Goal: Find specific page/section: Find specific page/section

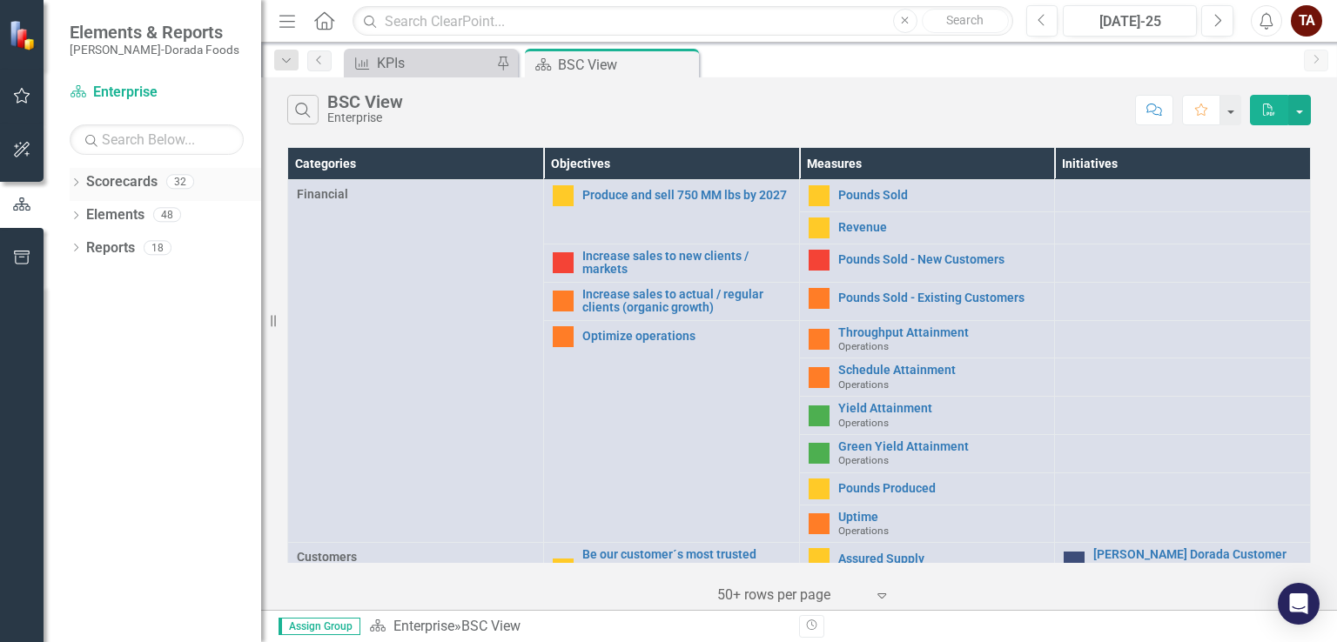
click at [77, 184] on icon "Dropdown" at bounding box center [76, 184] width 12 height 10
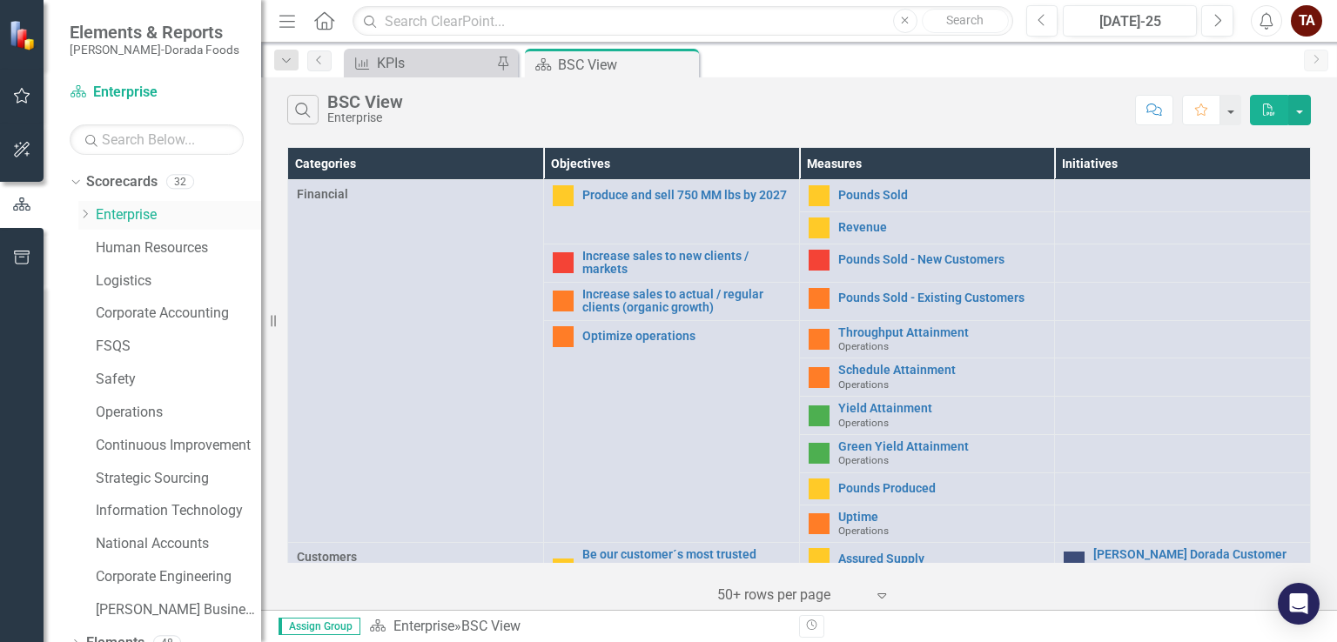
click at [87, 214] on icon "Dropdown" at bounding box center [84, 214] width 13 height 10
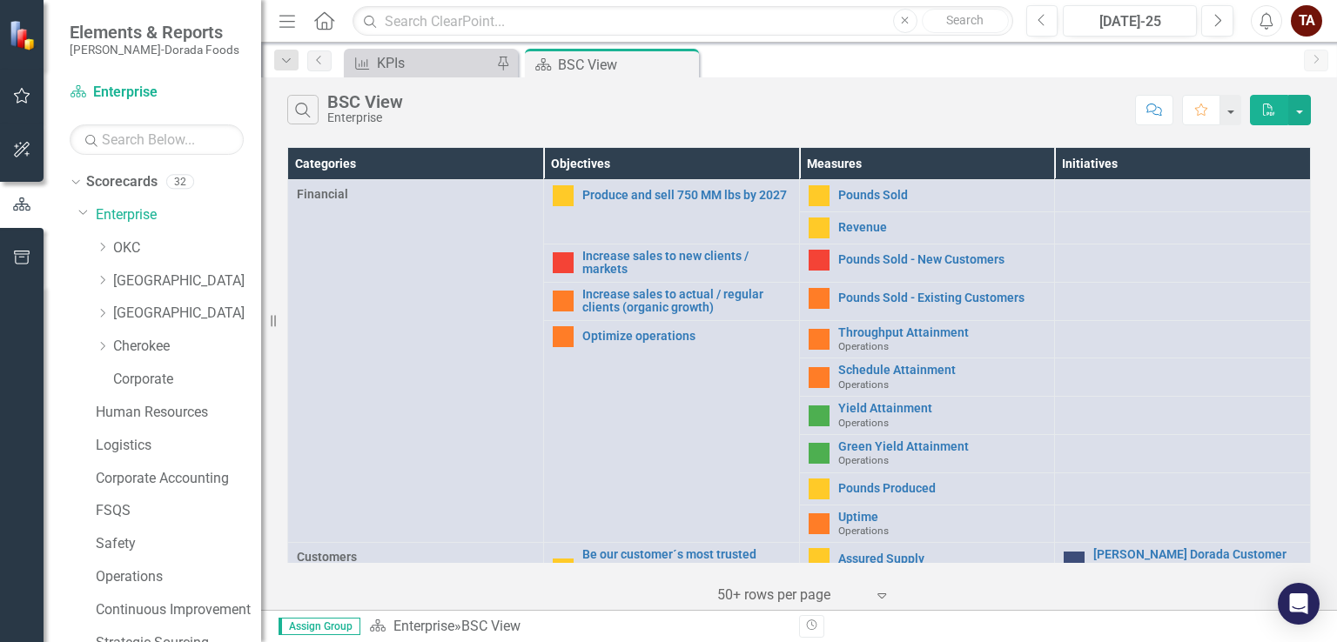
click at [124, 265] on div "Dropdown OKC" at bounding box center [169, 250] width 183 height 33
click at [134, 239] on link "OKC" at bounding box center [187, 248] width 148 height 20
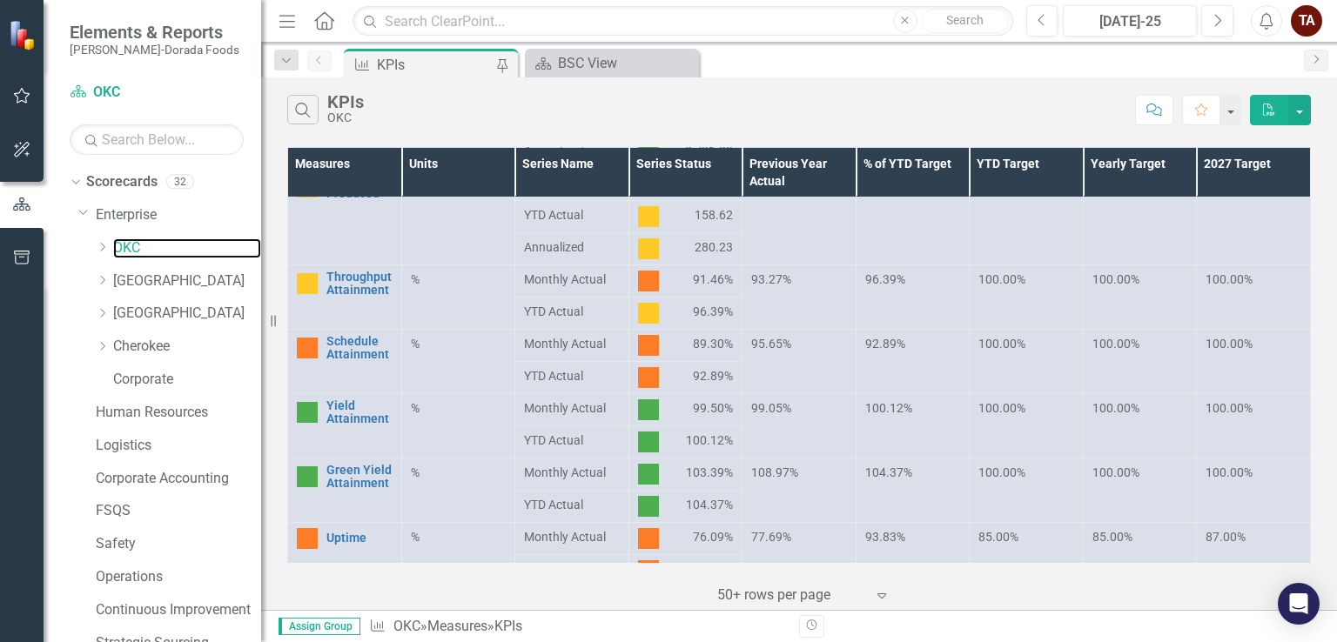
scroll to position [261, 0]
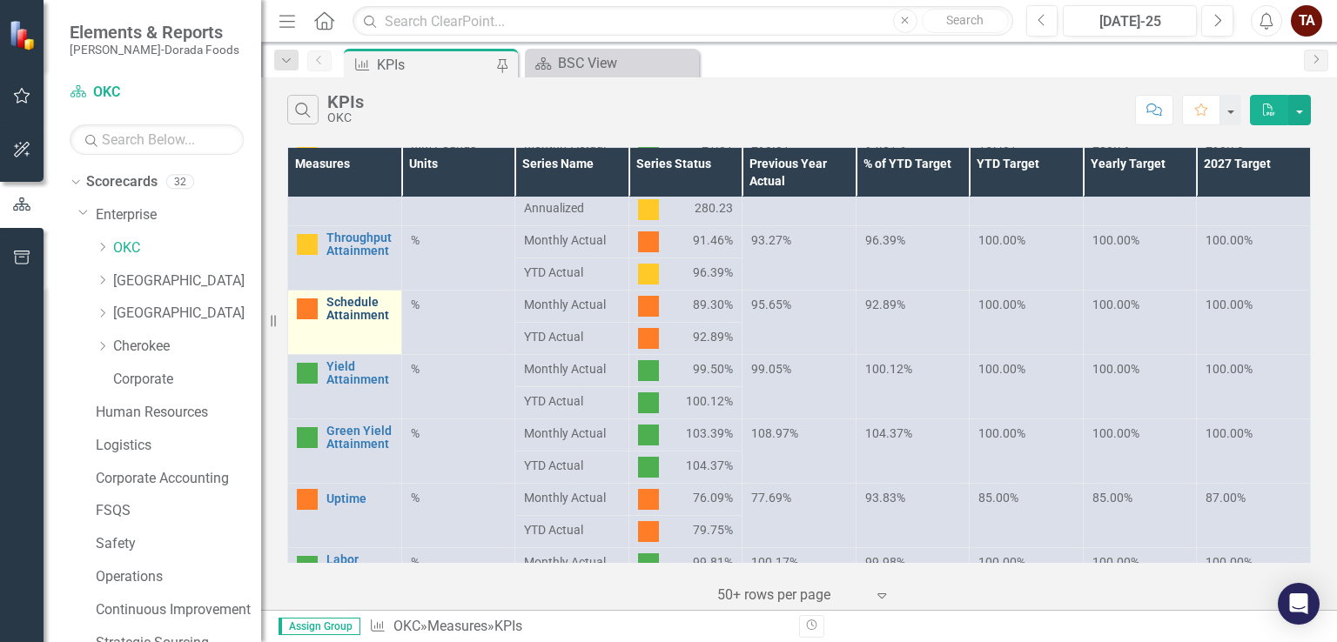
click at [357, 319] on link "Schedule Attainment" at bounding box center [359, 309] width 66 height 27
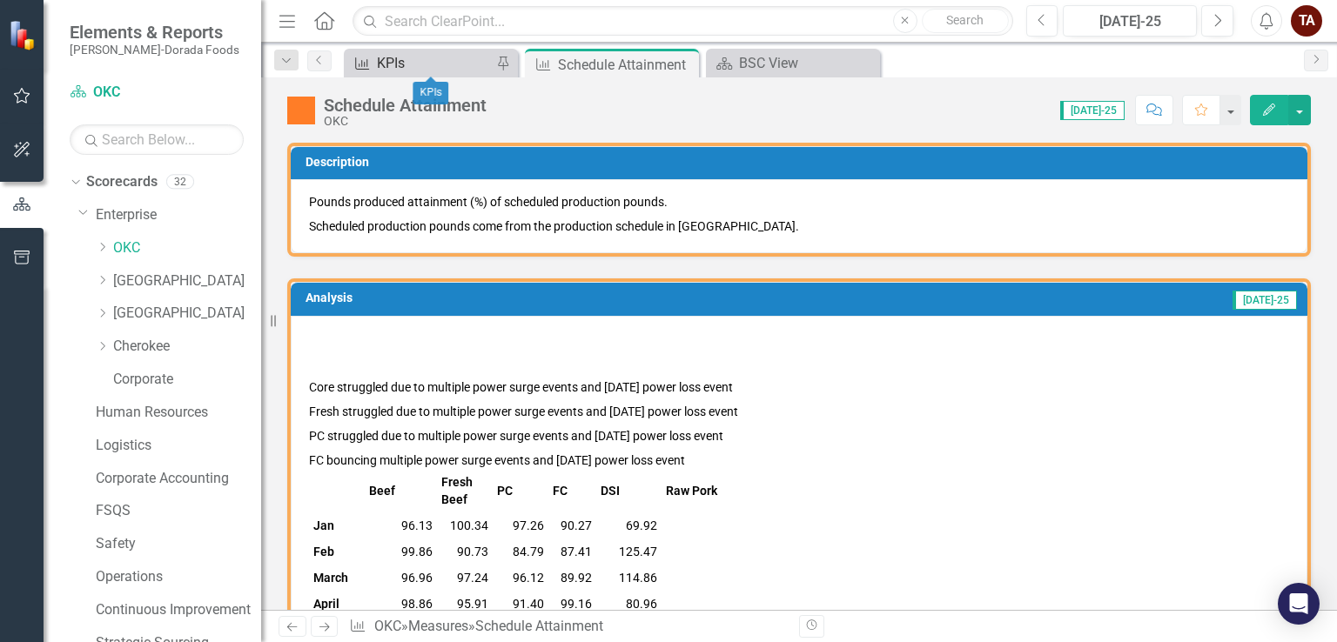
click at [435, 69] on div "KPIs" at bounding box center [434, 63] width 115 height 22
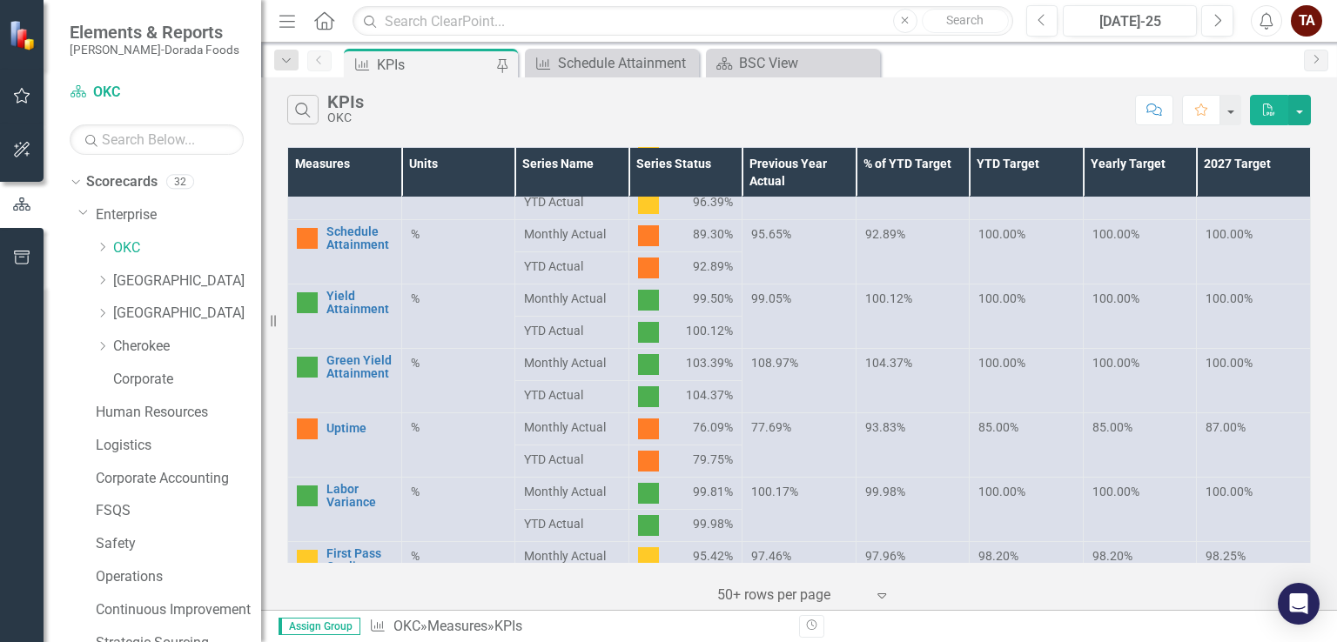
scroll to position [348, 0]
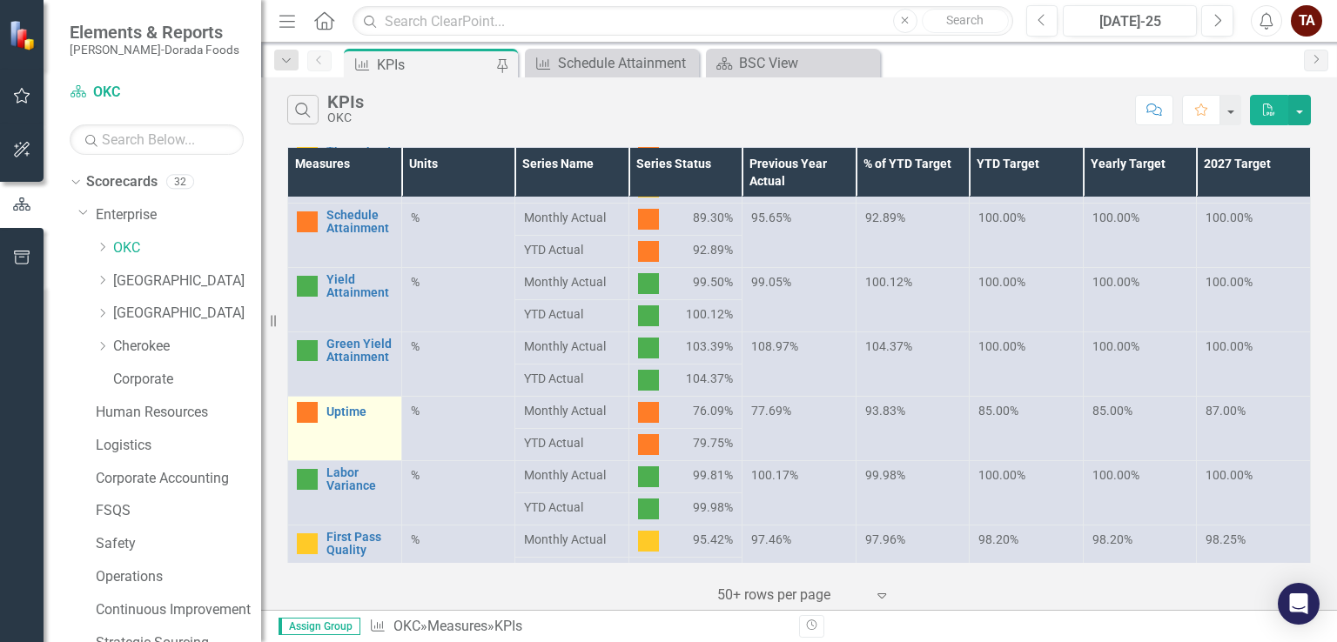
click at [312, 408] on img at bounding box center [307, 412] width 21 height 21
click at [352, 416] on link "Uptime" at bounding box center [359, 412] width 66 height 13
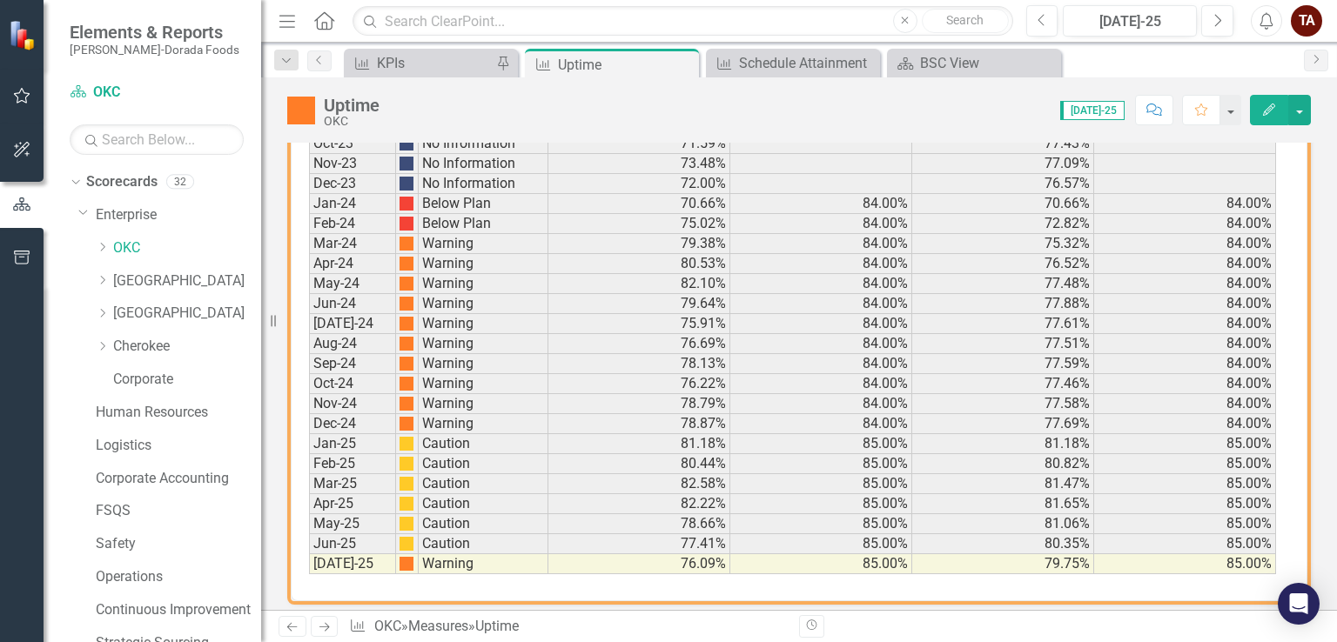
scroll to position [2201, 0]
